Goal: Find specific page/section: Find specific page/section

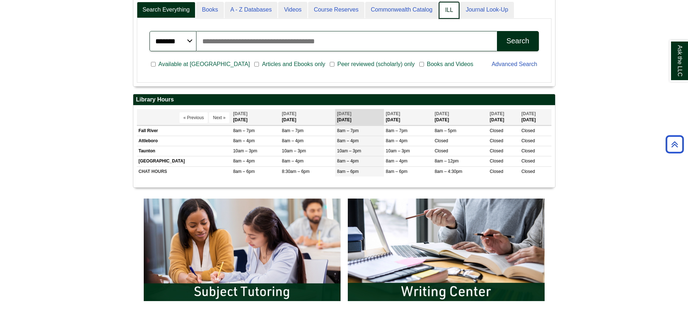
scroll to position [87, 422]
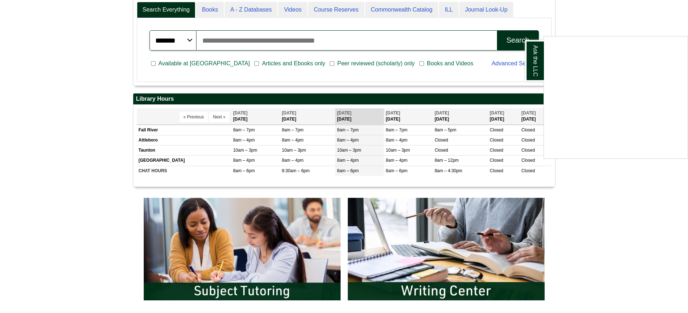
click at [579, 21] on div "Ask the LLC" at bounding box center [344, 156] width 688 height 313
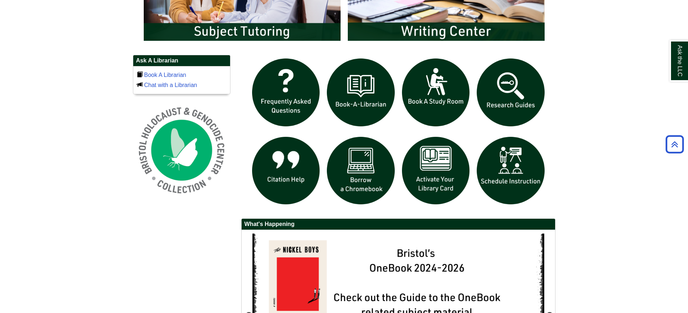
scroll to position [505, 0]
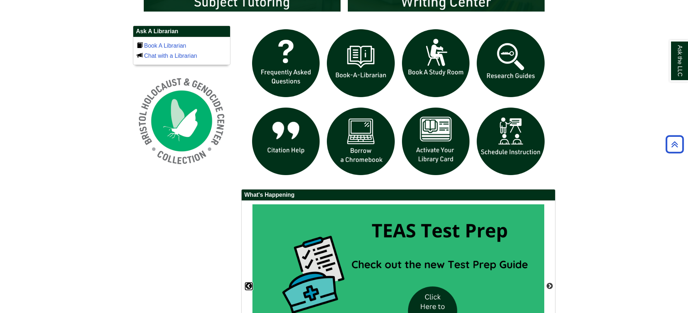
click at [247, 286] on button "Previous" at bounding box center [248, 286] width 7 height 7
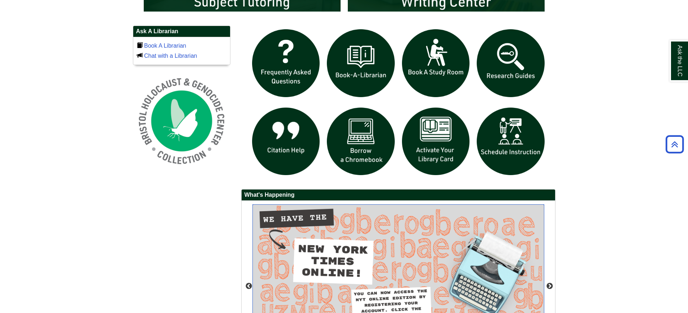
click at [344, 263] on img "slideshow" at bounding box center [399, 270] width 292 height 130
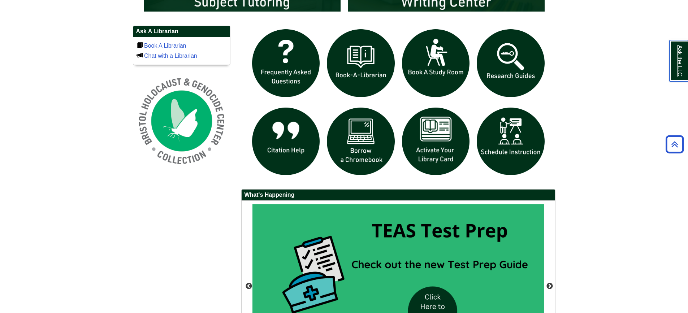
click at [685, 61] on link "Ask the LLC" at bounding box center [679, 61] width 19 height 42
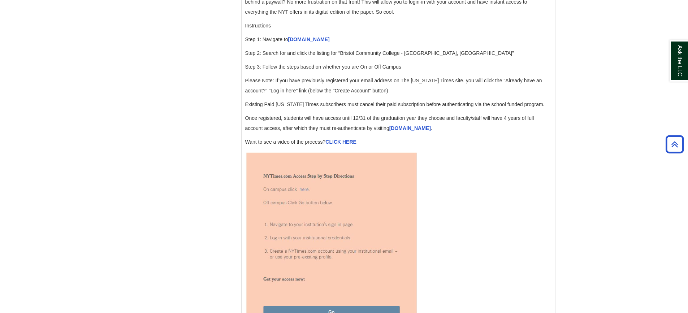
scroll to position [904, 0]
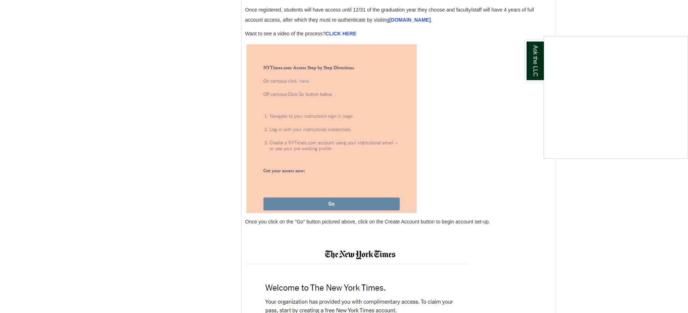
click at [306, 91] on div "Ask the LLC" at bounding box center [344, 156] width 688 height 313
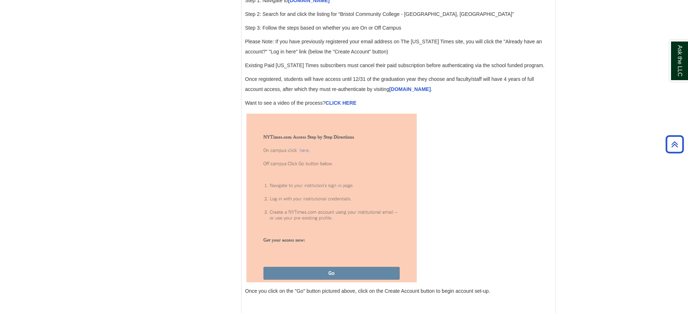
scroll to position [831, 0]
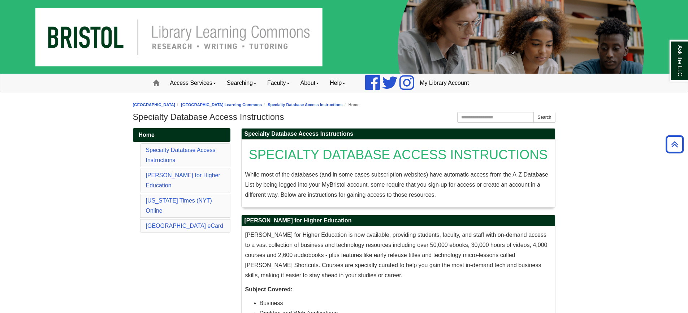
scroll to position [831, 0]
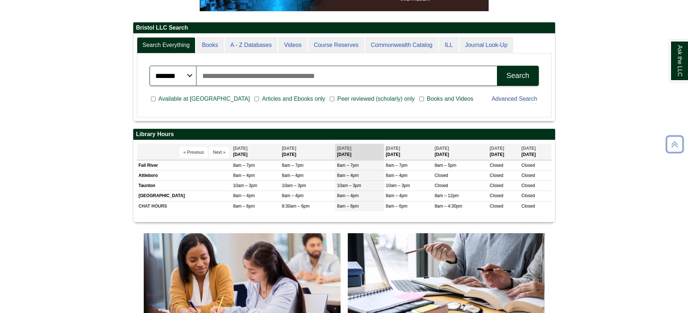
scroll to position [87, 422]
